Goal: Information Seeking & Learning: Learn about a topic

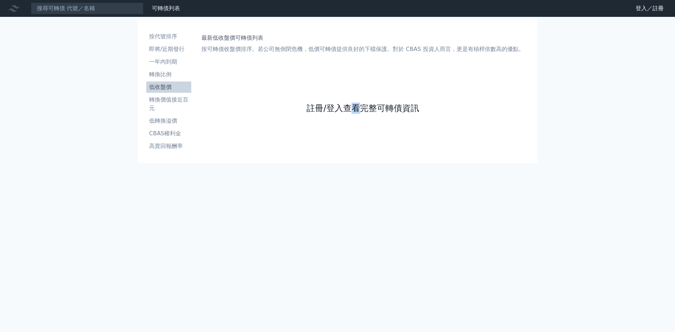
click at [368, 107] on link "註冊/登入查看完整可轉債資訊" at bounding box center [362, 108] width 112 height 11
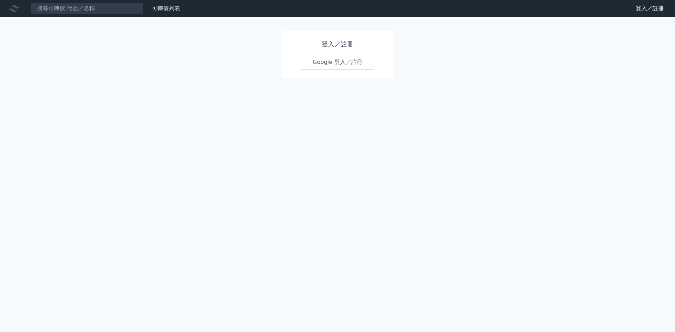
click at [345, 59] on link "Google 登入／註冊" at bounding box center [337, 62] width 73 height 15
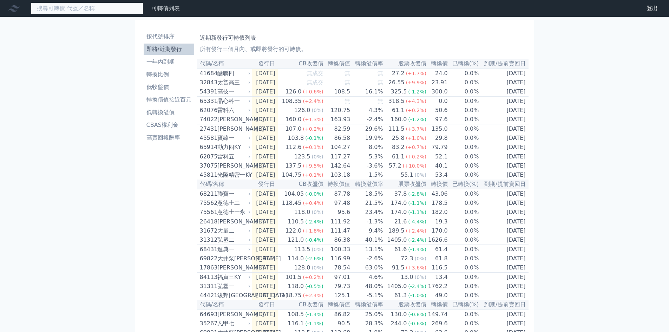
click at [106, 4] on input at bounding box center [87, 8] width 112 height 12
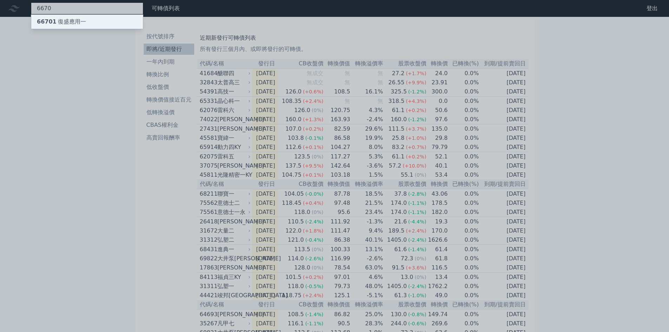
type input "6670"
click at [58, 16] on div "66701 復盛應用一" at bounding box center [87, 22] width 112 height 14
